Goal: Information Seeking & Learning: Learn about a topic

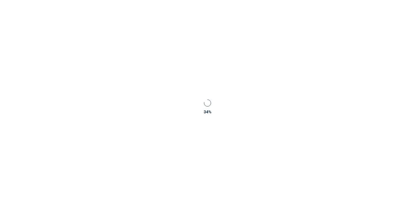
click at [294, 127] on div "34 %" at bounding box center [207, 107] width 415 height 214
